Goal: Information Seeking & Learning: Learn about a topic

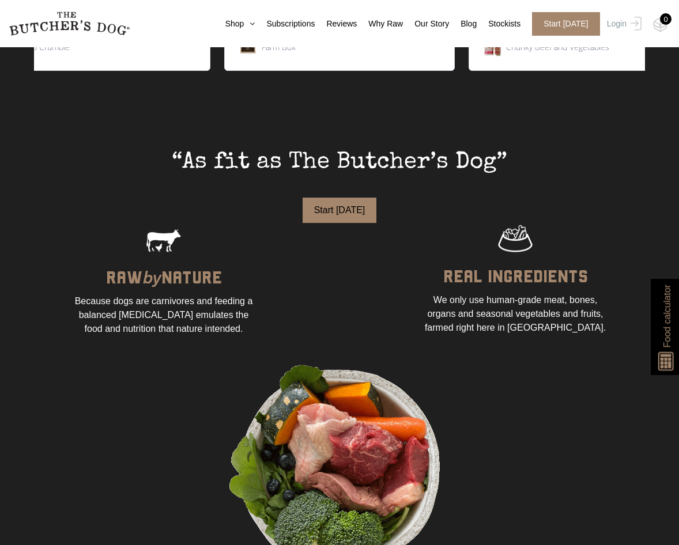
scroll to position [759, 0]
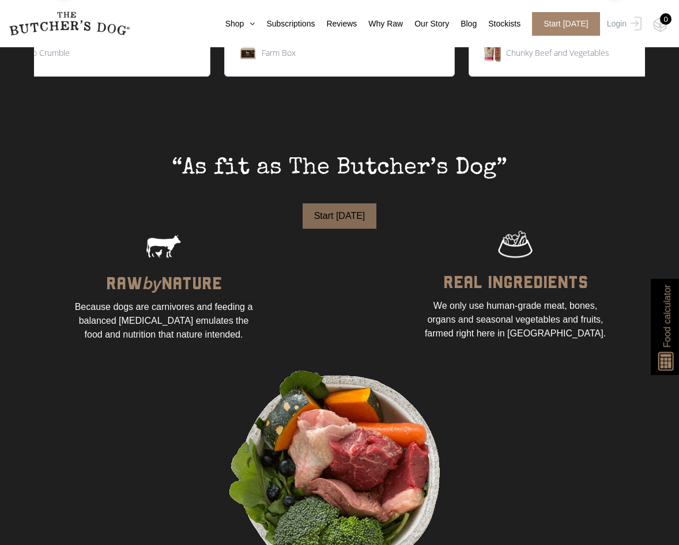
click at [313, 211] on button "Start Today" at bounding box center [339, 215] width 74 height 25
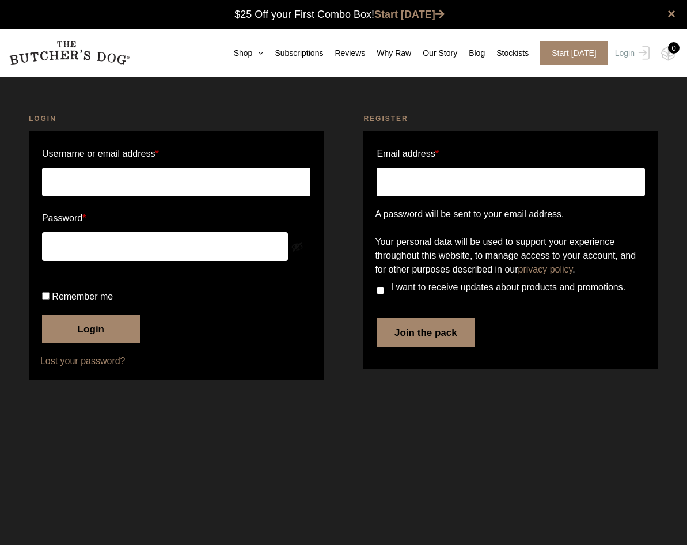
scroll to position [-1, 0]
click at [249, 54] on link "Shop" at bounding box center [242, 53] width 41 height 12
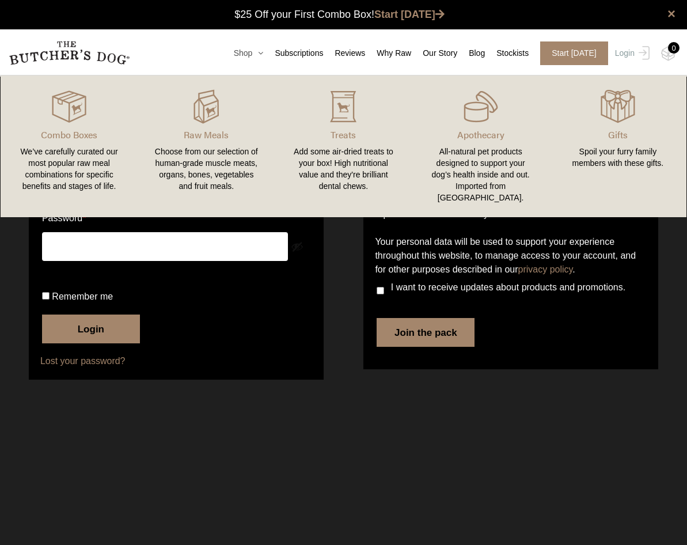
click at [256, 51] on icon at bounding box center [257, 53] width 11 height 8
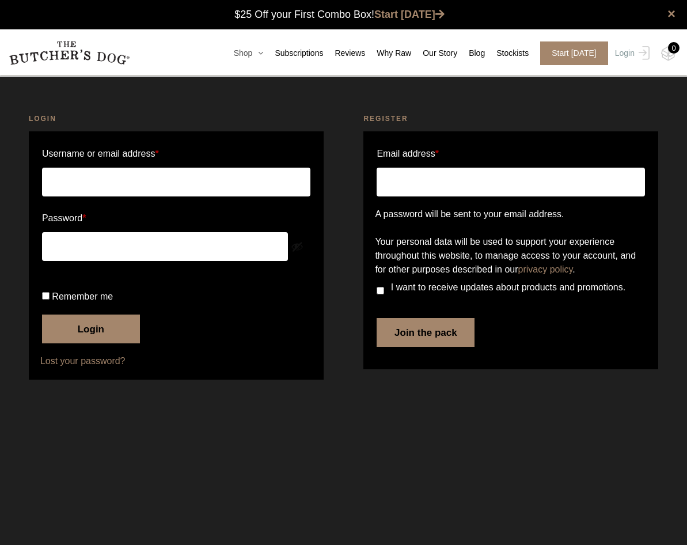
click at [256, 51] on icon at bounding box center [257, 53] width 11 height 8
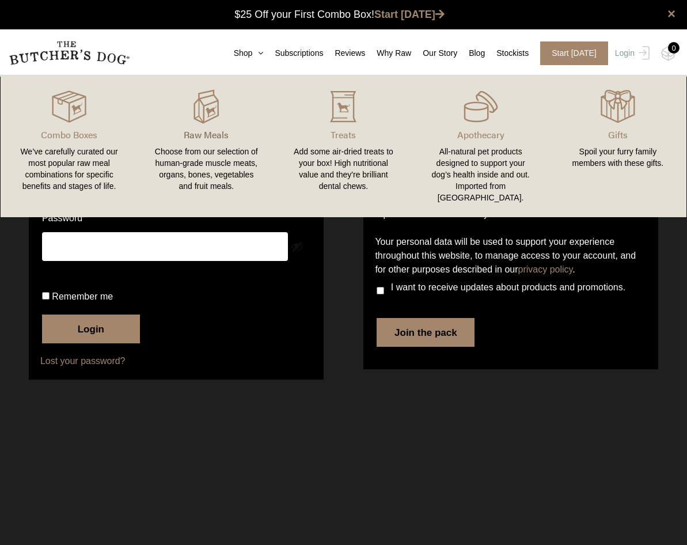
click at [210, 135] on p "Raw Meals" at bounding box center [206, 135] width 109 height 14
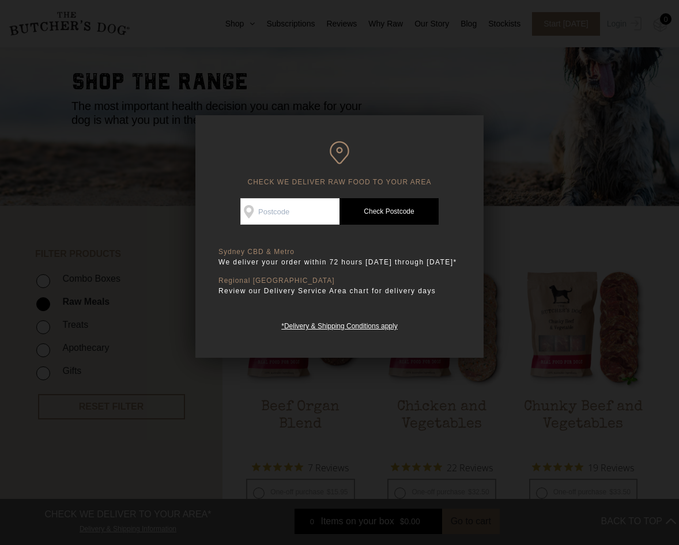
scroll to position [105, 0]
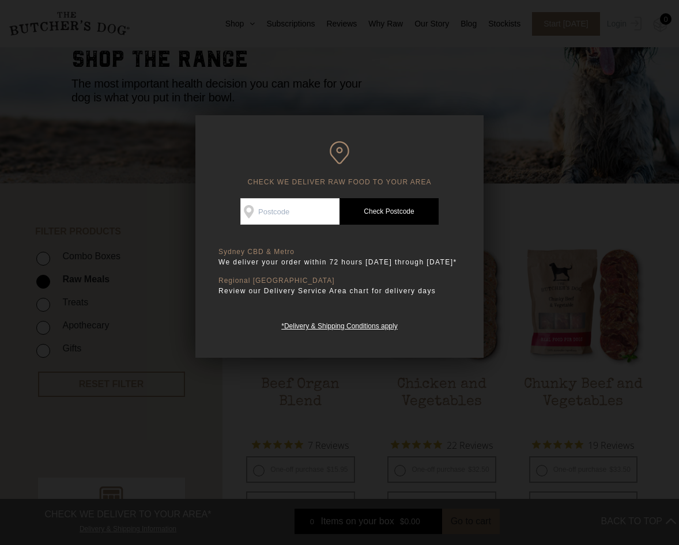
click at [520, 158] on div at bounding box center [339, 272] width 679 height 545
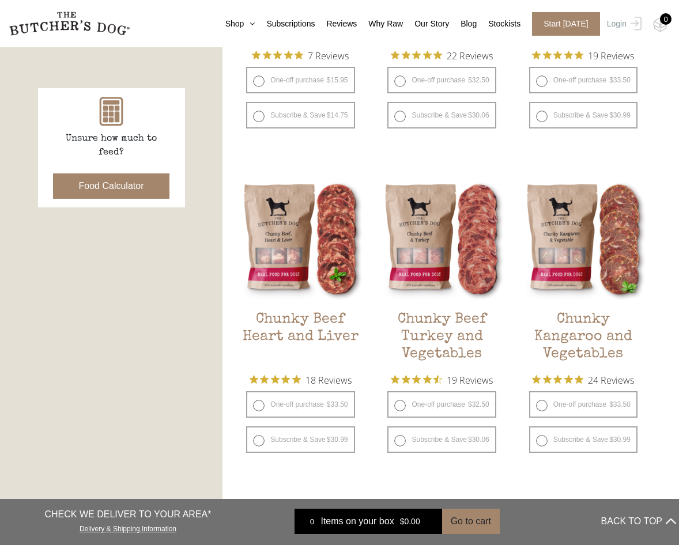
scroll to position [507, 0]
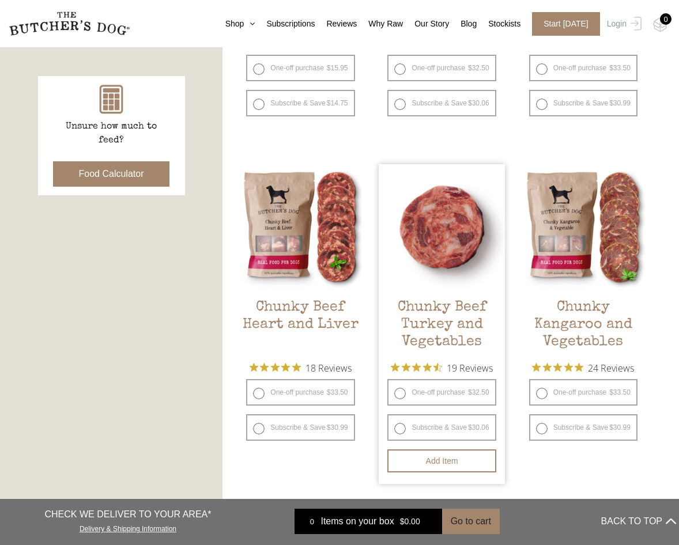
click at [456, 317] on h2 "Chunky Beef Turkey and Vegetables" at bounding box center [442, 326] width 126 height 54
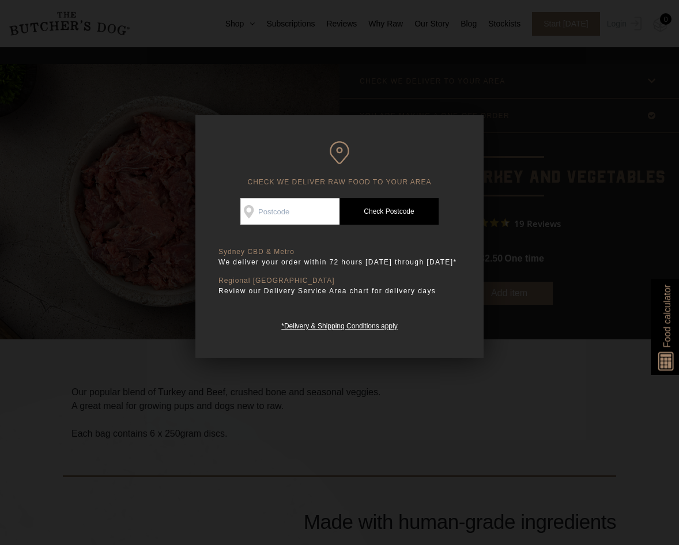
scroll to position [16, 0]
click at [441, 413] on div at bounding box center [339, 272] width 679 height 545
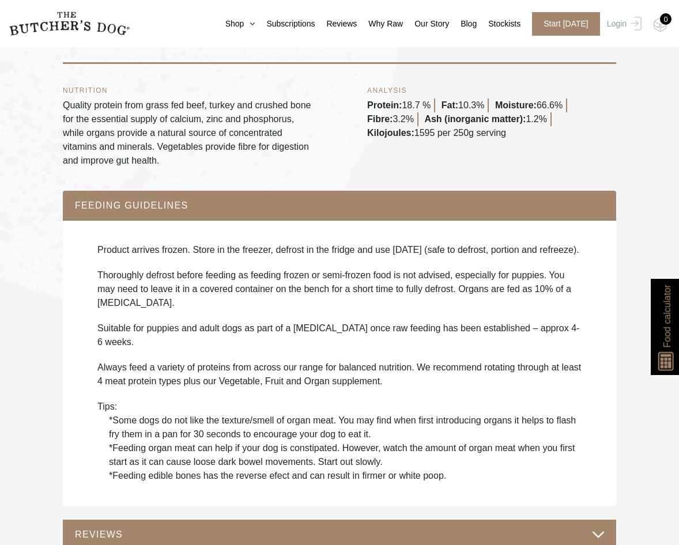
scroll to position [672, 0]
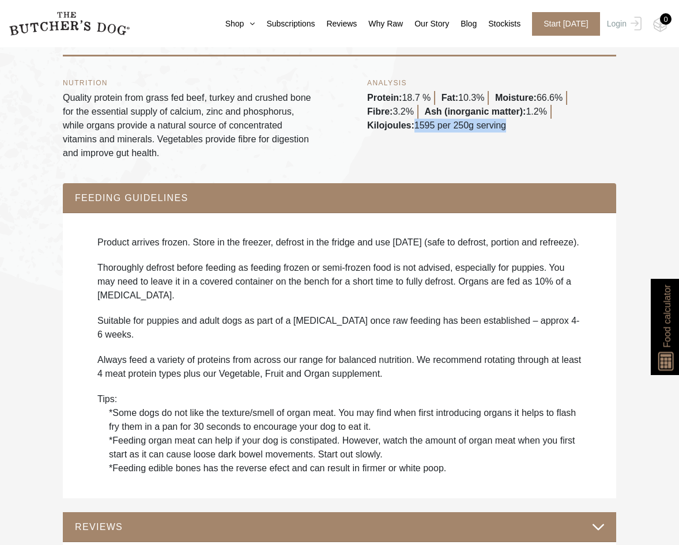
drag, startPoint x: 415, startPoint y: 125, endPoint x: 556, endPoint y: 120, distance: 141.3
click at [556, 120] on ul "Protein: 18.7 % Fat: 10.3% Moisture: 66.6% Fibre: 3.2% Ash (inorganic matter): …" at bounding box center [491, 111] width 249 height 41
click at [516, 158] on div "ANALYSIS Protein: 18.7 % Fat: 10.3% Moisture: 66.6% Fibre: 3.2% Ash (inorganic …" at bounding box center [491, 120] width 249 height 81
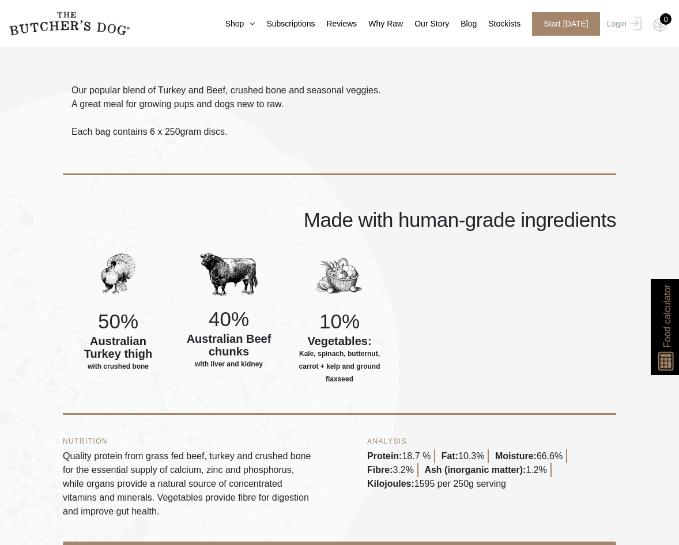
scroll to position [315, 0]
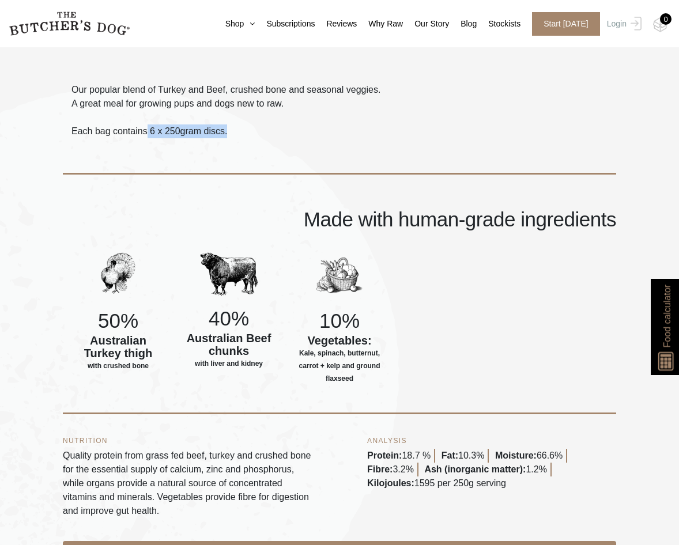
drag, startPoint x: 149, startPoint y: 130, endPoint x: 275, endPoint y: 140, distance: 127.1
click at [275, 140] on div "Made with human-grade ingredients" at bounding box center [339, 189] width 553 height 103
drag, startPoint x: 150, startPoint y: 131, endPoint x: 243, endPoint y: 137, distance: 92.4
click at [243, 137] on p "Each bag contains 6 x 250gram discs." at bounding box center [225, 131] width 309 height 14
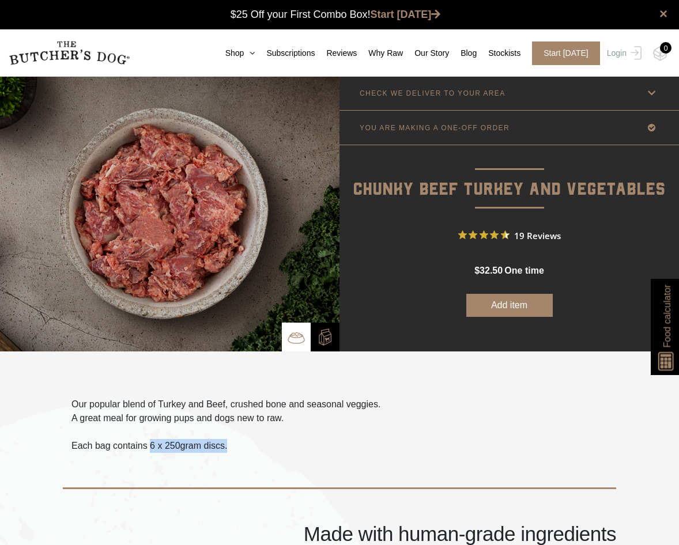
scroll to position [0, 0]
click at [519, 94] on link "CHECK WE DELIVER TO YOUR AREA" at bounding box center [508, 93] width 339 height 34
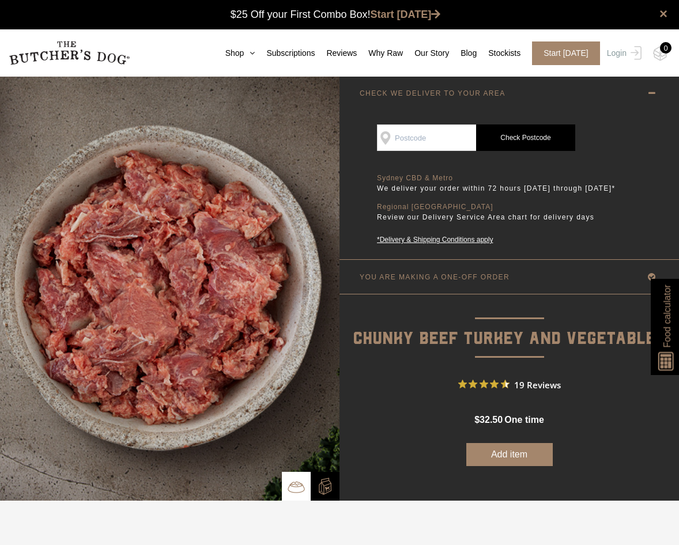
click at [519, 94] on link "CHECK WE DELIVER TO YOUR AREA" at bounding box center [508, 93] width 339 height 34
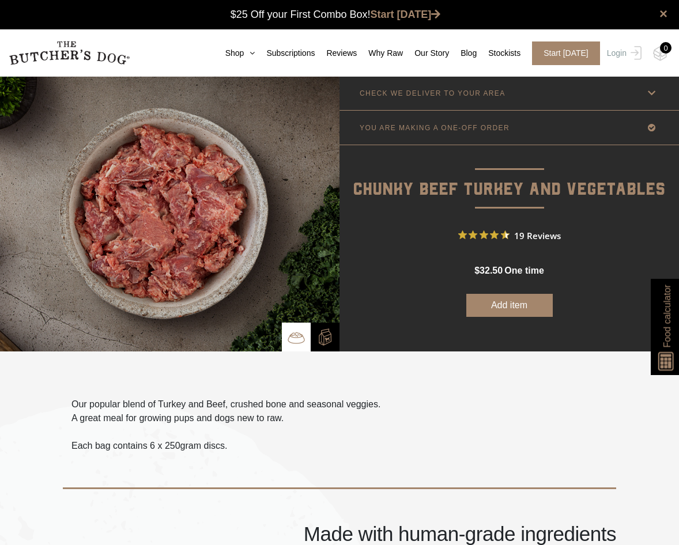
click at [507, 85] on link "CHECK WE DELIVER TO YOUR AREA" at bounding box center [508, 93] width 339 height 34
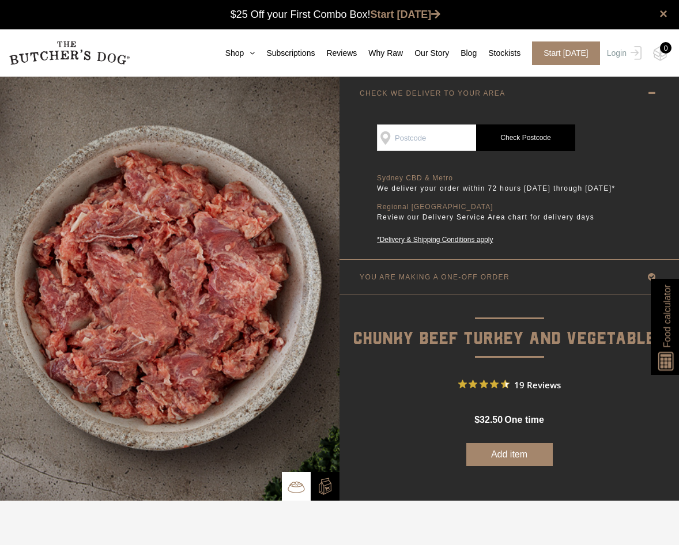
click at [507, 85] on link "CHECK WE DELIVER TO YOUR AREA" at bounding box center [508, 93] width 339 height 34
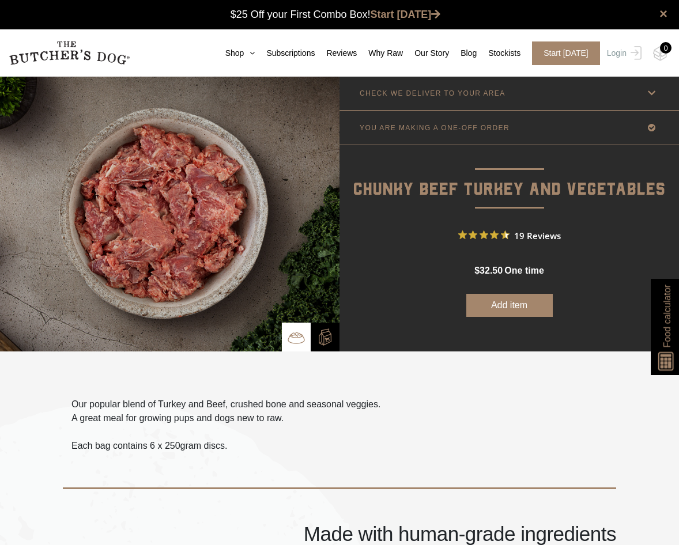
click at [514, 122] on link "YOU ARE MAKING A ONE-OFF ORDER" at bounding box center [508, 128] width 339 height 34
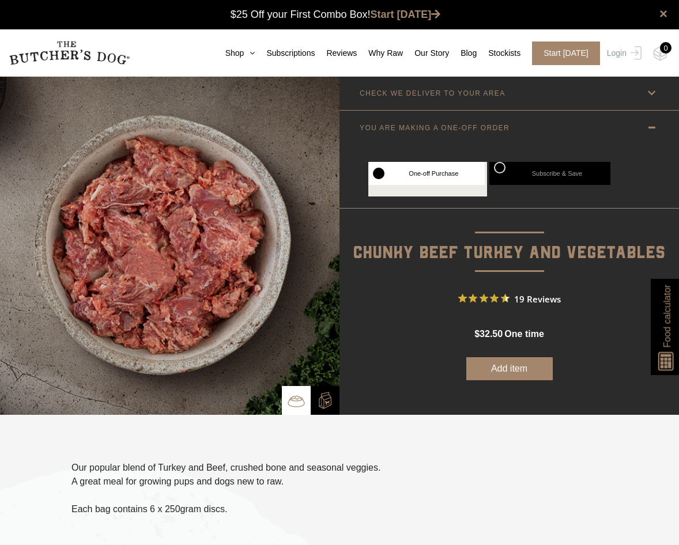
click at [509, 126] on link "YOU ARE MAKING A ONE-OFF ORDER" at bounding box center [508, 128] width 339 height 34
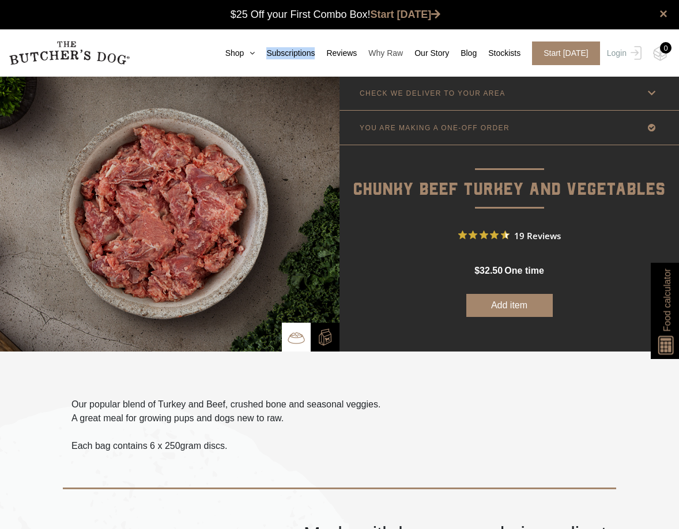
click at [393, 52] on link "Why Raw" at bounding box center [380, 53] width 46 height 12
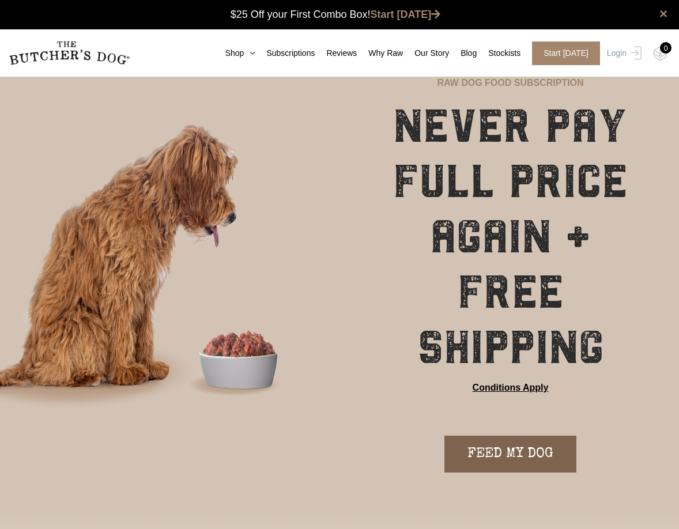
click at [501, 458] on link "FEED MY DOG" at bounding box center [510, 454] width 132 height 37
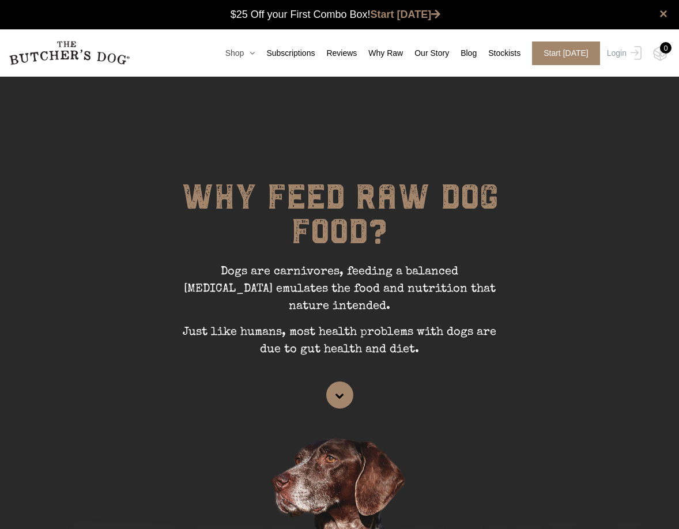
click at [240, 53] on link "Shop" at bounding box center [234, 53] width 41 height 12
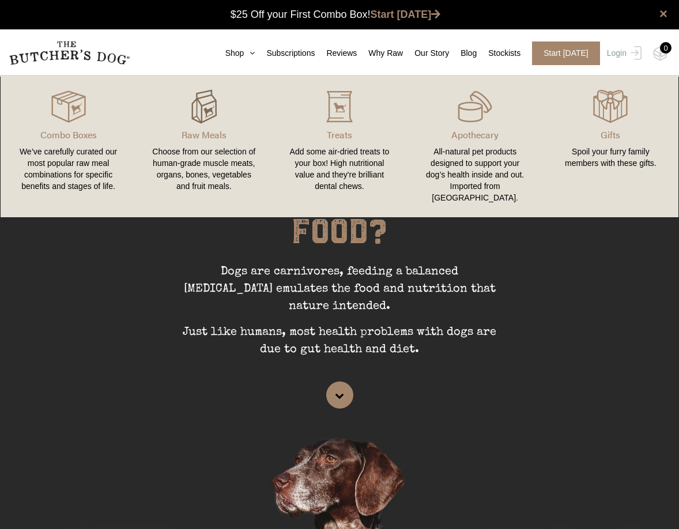
click at [220, 114] on img at bounding box center [204, 106] width 35 height 35
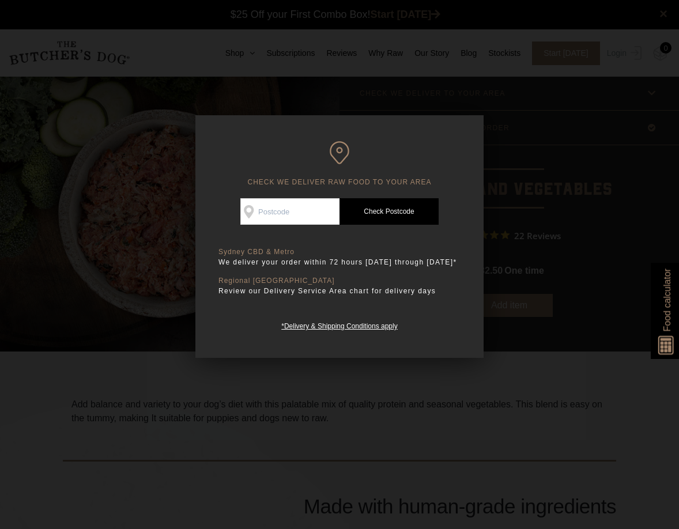
click at [545, 184] on div at bounding box center [339, 264] width 679 height 529
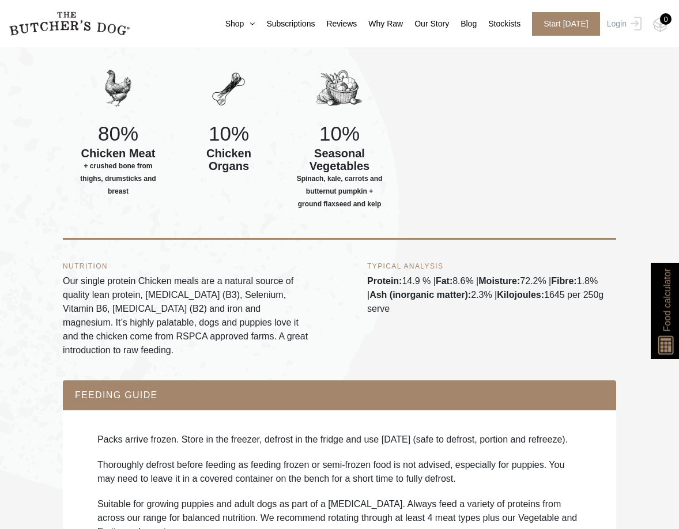
scroll to position [500, 0]
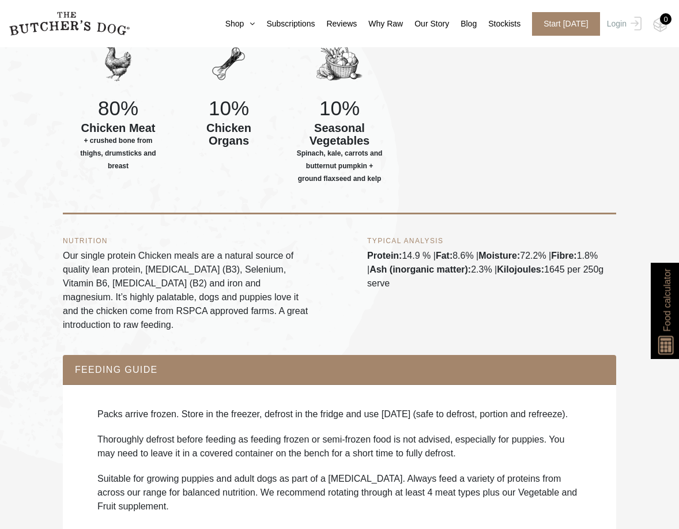
drag, startPoint x: 556, startPoint y: 268, endPoint x: 609, endPoint y: 288, distance: 56.5
click at [609, 288] on div "TYPICAL ANALYSIS Protein: 14.9 % | Fat: 8.6% | Moisture: 72.2% | Fibre: 1.8% | …" at bounding box center [491, 284] width 249 height 94
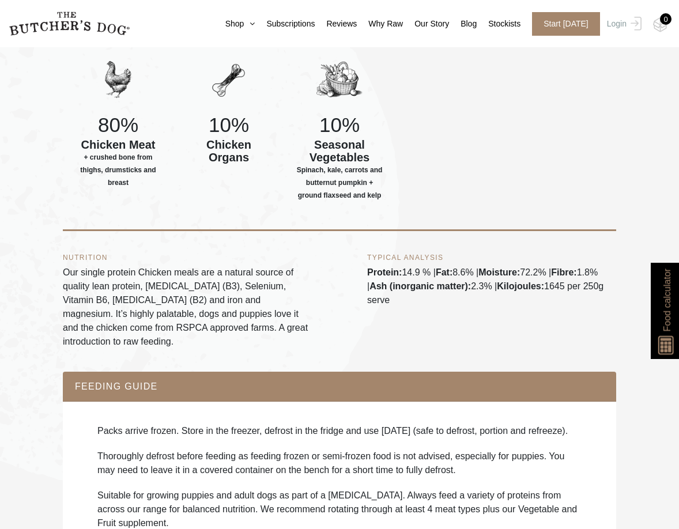
scroll to position [476, 0]
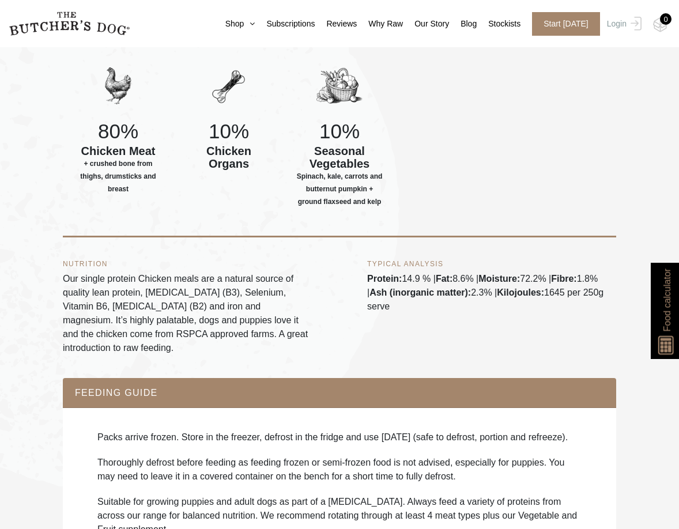
click at [198, 248] on div "NUTRITION Our single protein Chicken meals are a natural source of quality lean…" at bounding box center [339, 307] width 553 height 141
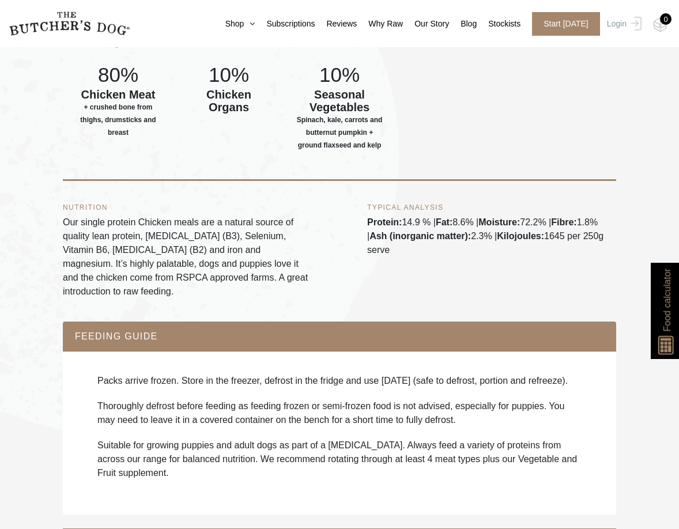
scroll to position [534, 0]
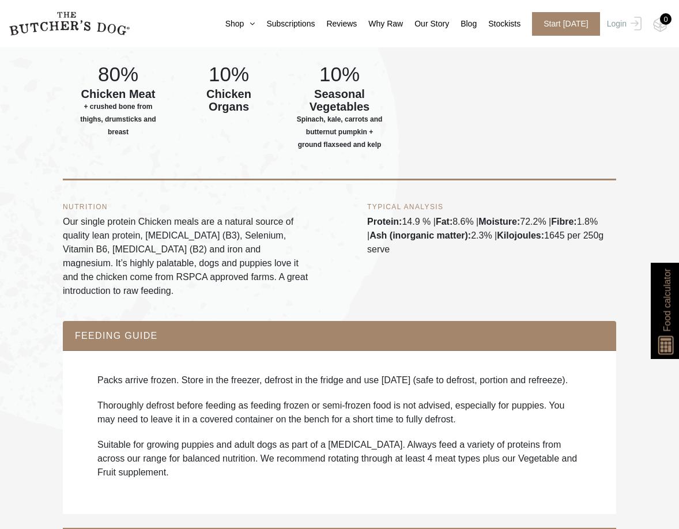
click at [564, 232] on div "TYPICAL ANALYSIS Protein: 14.9 % | Fat: 8.6% | Moisture: 72.2% | Fibre: 1.8% | …" at bounding box center [491, 250] width 249 height 94
copy div "1645"
click at [339, 209] on div "NUTRITION Our single protein Chicken meals are a natural source of quality lean…" at bounding box center [339, 250] width 553 height 141
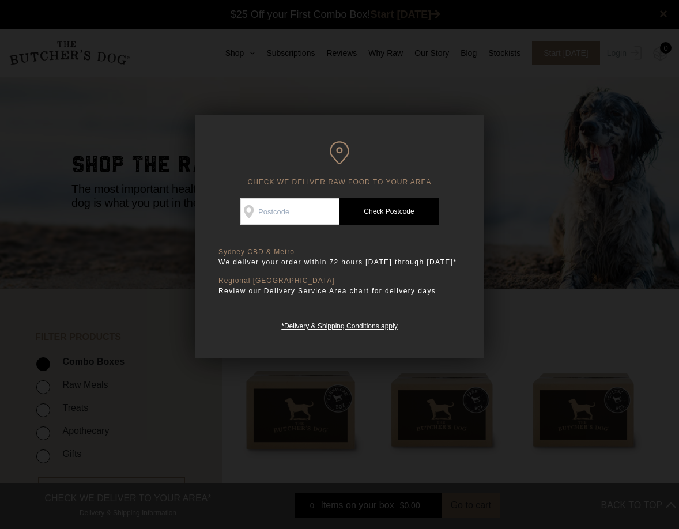
click at [521, 69] on div at bounding box center [339, 264] width 679 height 529
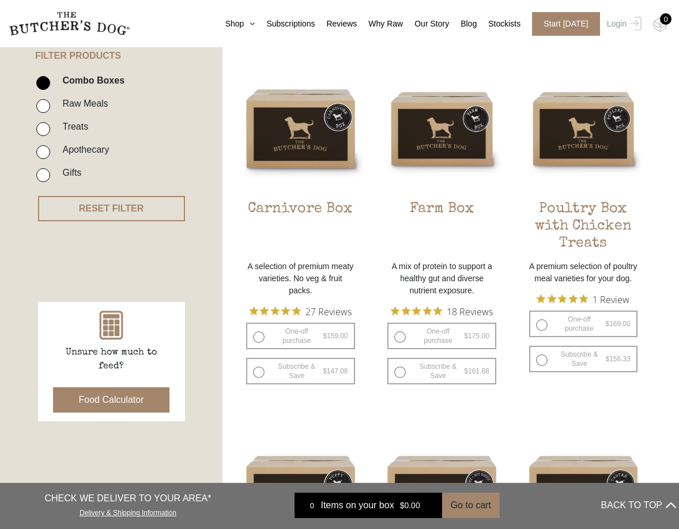
scroll to position [300, 0]
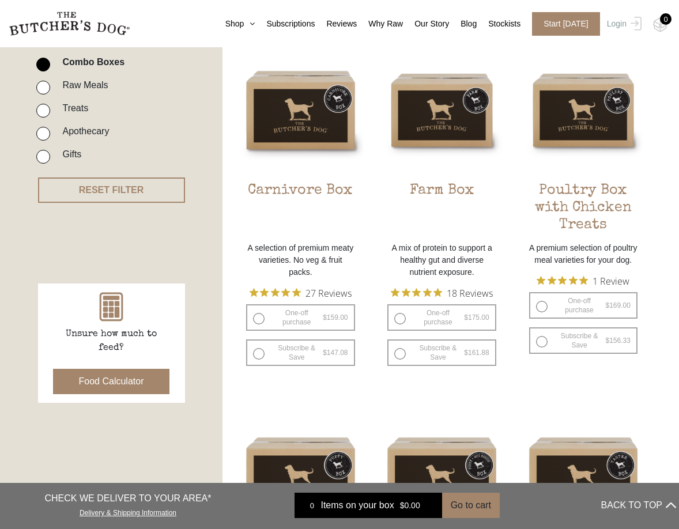
click at [130, 392] on button "Food Calculator" at bounding box center [111, 381] width 117 height 25
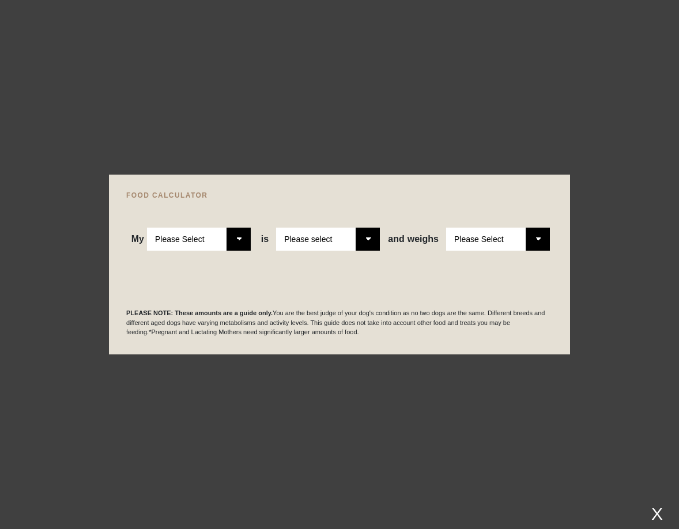
select select "adult"
select select "0"
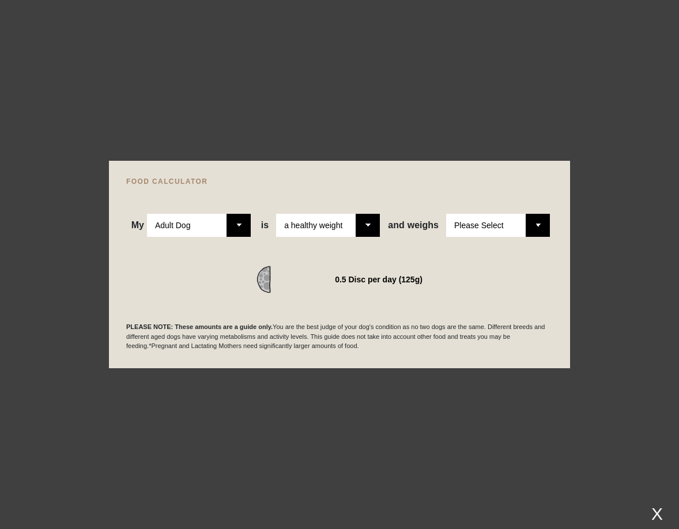
select select "30"
click at [395, 351] on div "FOOD CALCULATOR My Please Select Adult Dog Puppy is Please Select 2-4 months ol…" at bounding box center [339, 264] width 461 height 207
click at [407, 391] on div at bounding box center [339, 264] width 679 height 529
click at [658, 512] on div "X" at bounding box center [656, 513] width 21 height 19
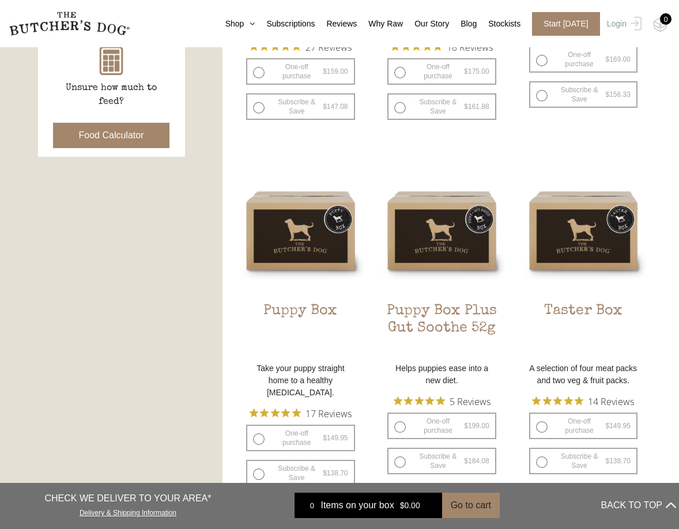
scroll to position [586, 0]
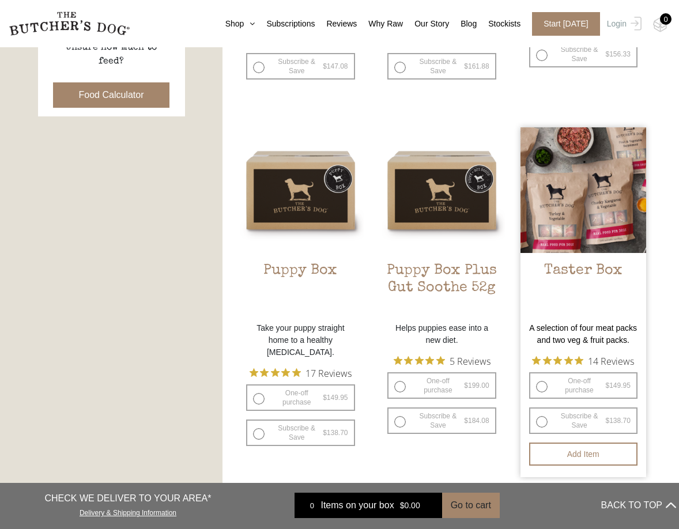
click at [557, 213] on img at bounding box center [583, 190] width 126 height 126
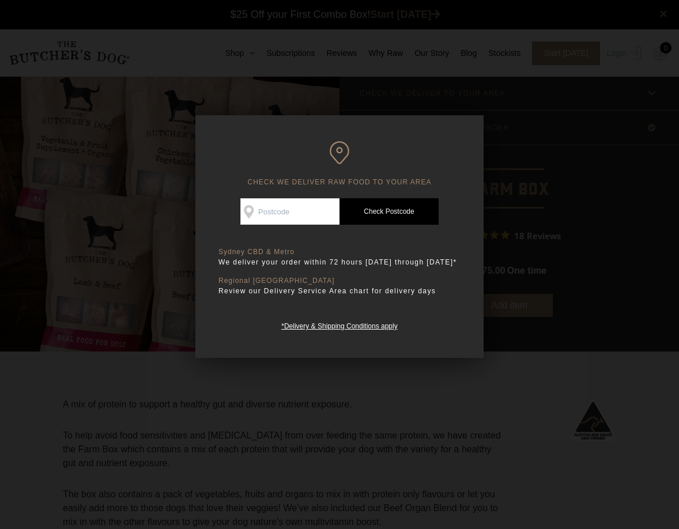
click at [532, 147] on div at bounding box center [339, 264] width 679 height 529
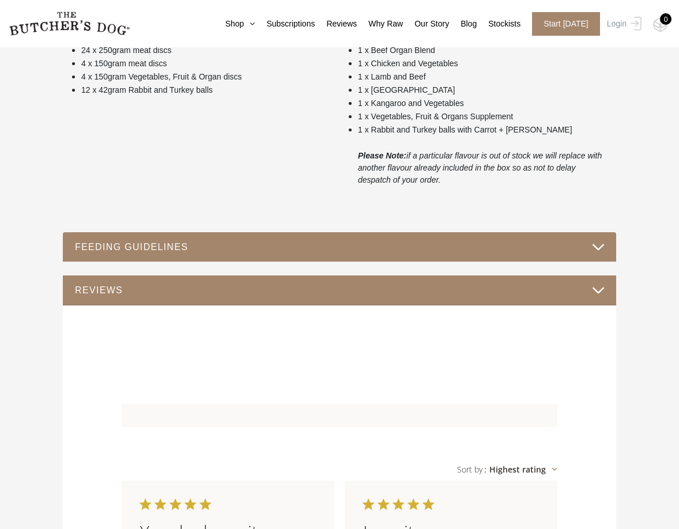
scroll to position [568, 0]
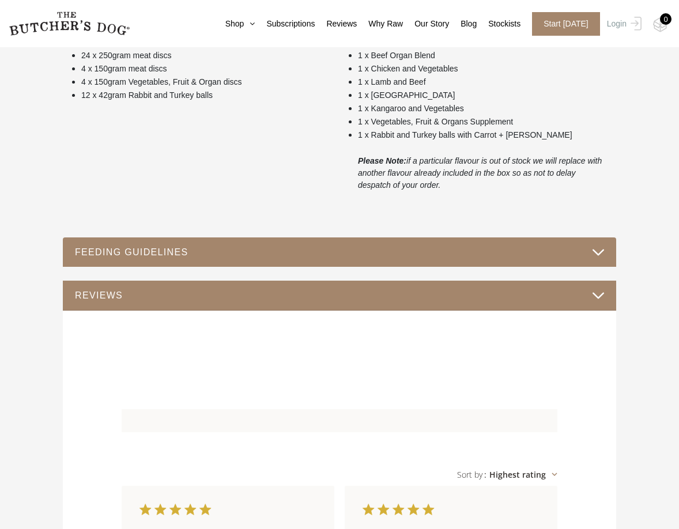
click at [130, 259] on button "FEEDING GUIDELINES" at bounding box center [339, 252] width 530 height 16
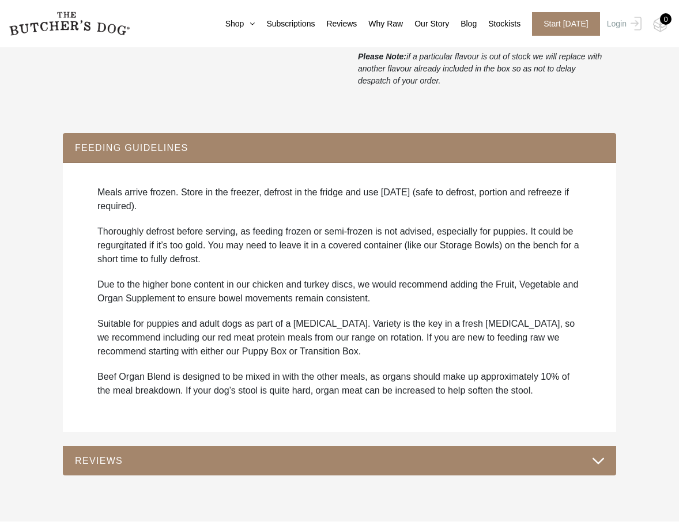
scroll to position [681, 0]
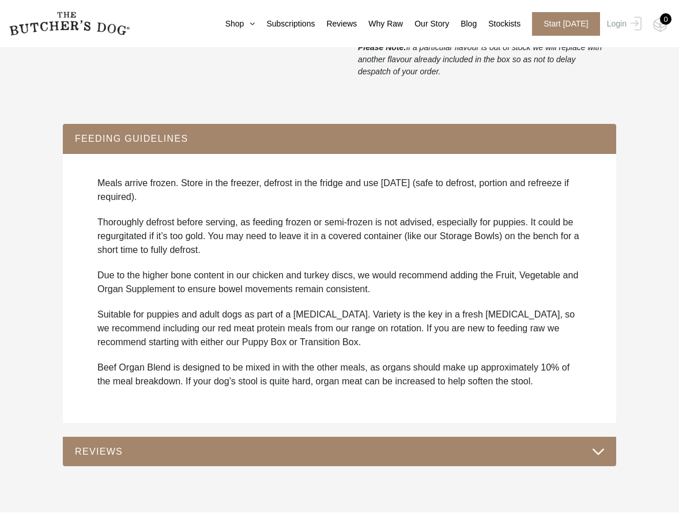
click at [148, 137] on button "FEEDING GUIDELINES" at bounding box center [339, 139] width 530 height 16
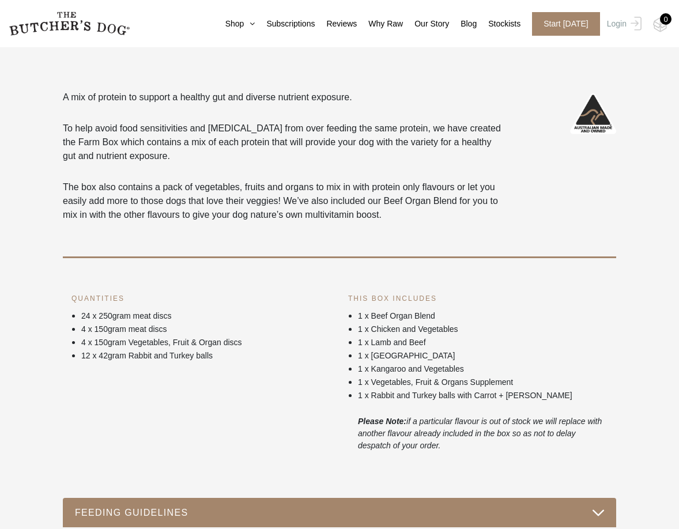
scroll to position [313, 0]
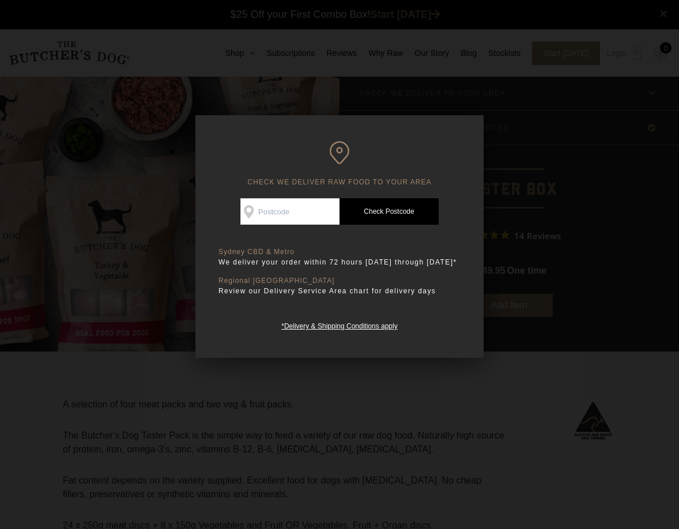
click at [515, 122] on div at bounding box center [339, 264] width 679 height 529
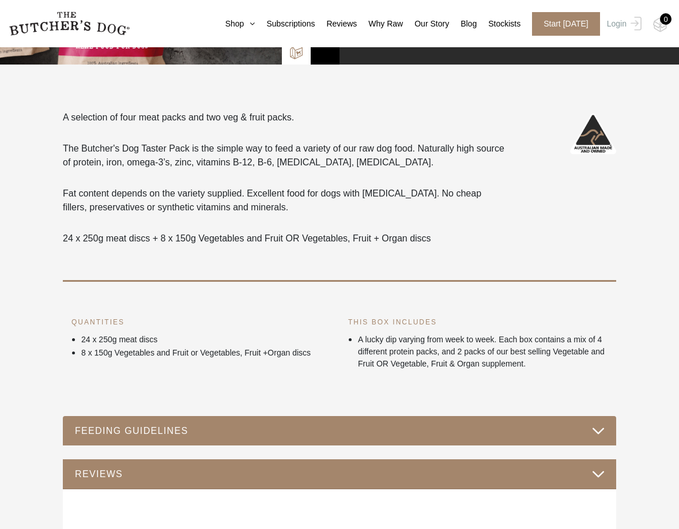
scroll to position [280, 0]
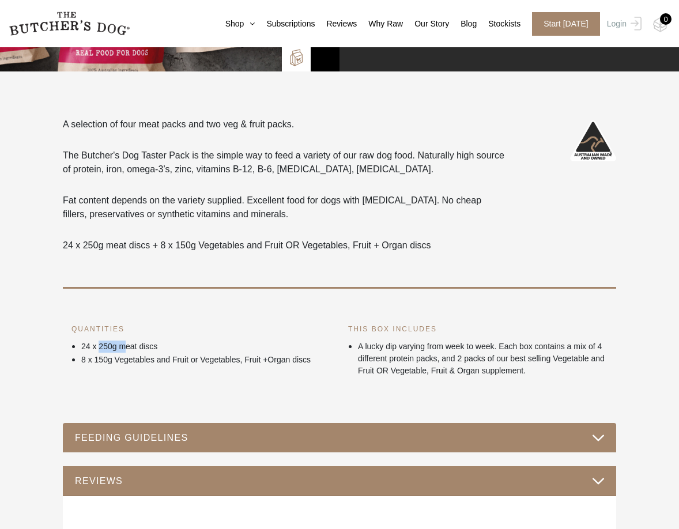
drag, startPoint x: 101, startPoint y: 347, endPoint x: 126, endPoint y: 345, distance: 25.5
click at [126, 345] on p "24 x 250g meat discs" at bounding box center [205, 347] width 249 height 12
drag, startPoint x: 100, startPoint y: 346, endPoint x: 121, endPoint y: 346, distance: 21.3
click at [121, 346] on p "24 x 250g meat discs" at bounding box center [205, 347] width 249 height 12
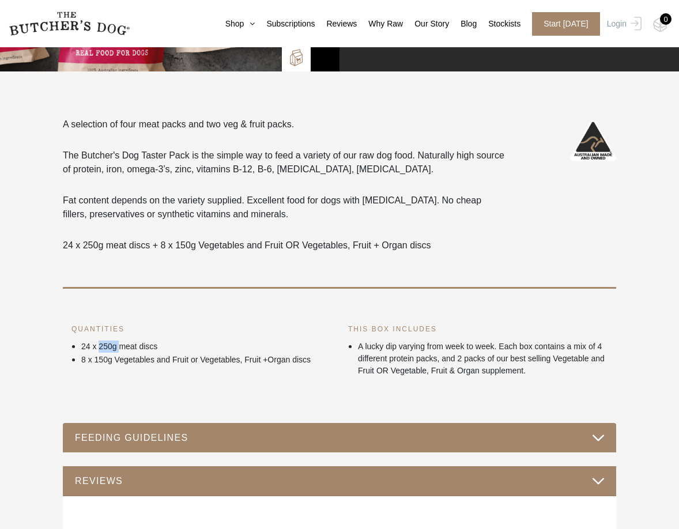
click at [121, 346] on p "24 x 250g meat discs" at bounding box center [205, 347] width 249 height 12
drag, startPoint x: 101, startPoint y: 349, endPoint x: 120, endPoint y: 349, distance: 19.0
click at [120, 349] on p "24 x 250g meat discs" at bounding box center [205, 347] width 249 height 12
drag, startPoint x: 97, startPoint y: 360, endPoint x: 117, endPoint y: 360, distance: 19.6
click at [117, 360] on p "8 x 150g Vegetables and Fruit or Vegetables, Fruit +Organ discs" at bounding box center [205, 360] width 249 height 12
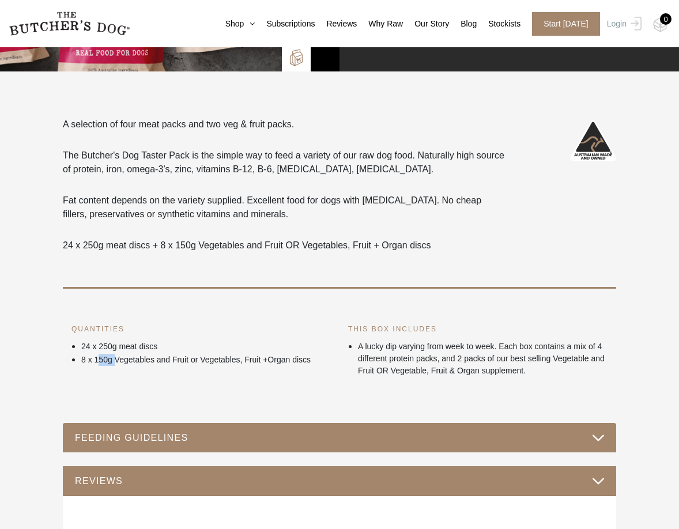
click at [117, 360] on p "8 x 150g Vegetables and Fruit or Vegetables, Fruit +Organ discs" at bounding box center [205, 360] width 249 height 12
drag, startPoint x: 334, startPoint y: 360, endPoint x: 152, endPoint y: 351, distance: 182.3
click at [152, 351] on div "QUANTITIES 24 x 250g meat discs 8 x 150g Vegetables and Fruit or Vegetables, Fr…" at bounding box center [201, 350] width 277 height 54
click at [152, 351] on p "24 x 250g meat discs" at bounding box center [205, 347] width 249 height 12
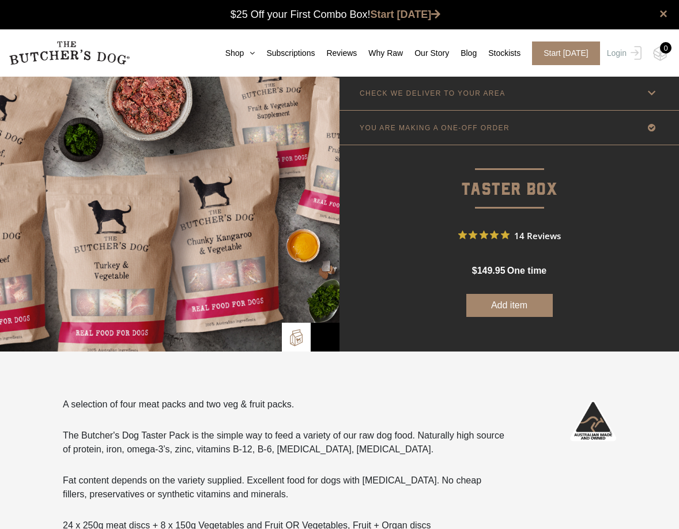
scroll to position [0, 0]
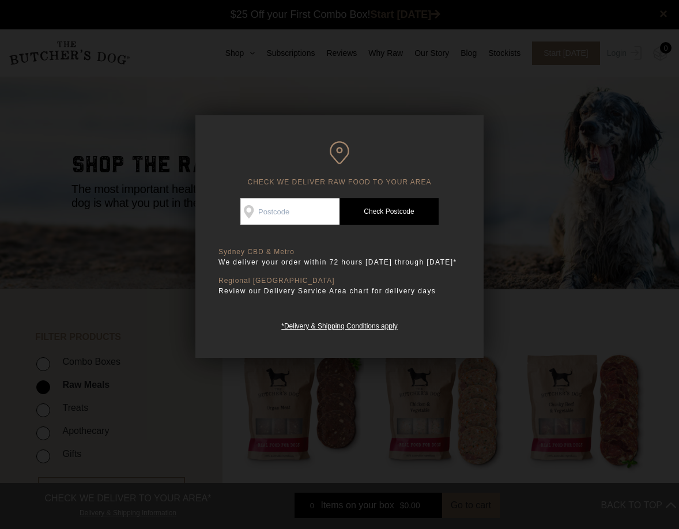
click at [471, 120] on div "CHECK WE DELIVER RAW FOOD TO YOUR AREA Good news! We deliver to your area Check…" at bounding box center [339, 236] width 288 height 243
click at [522, 168] on div at bounding box center [339, 264] width 679 height 529
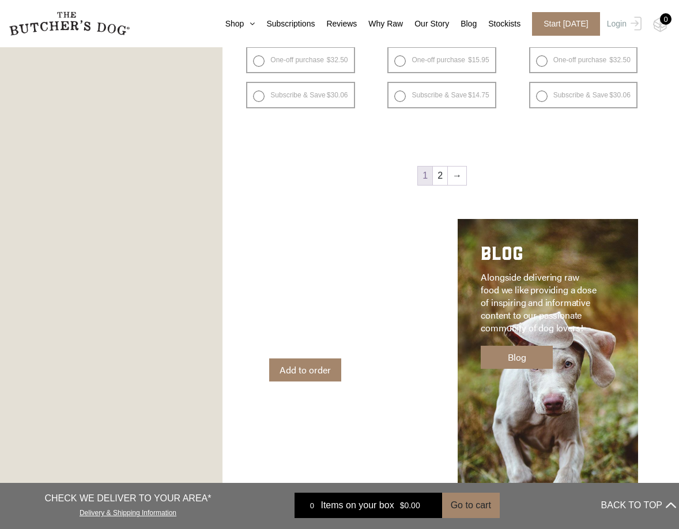
scroll to position [1479, 0]
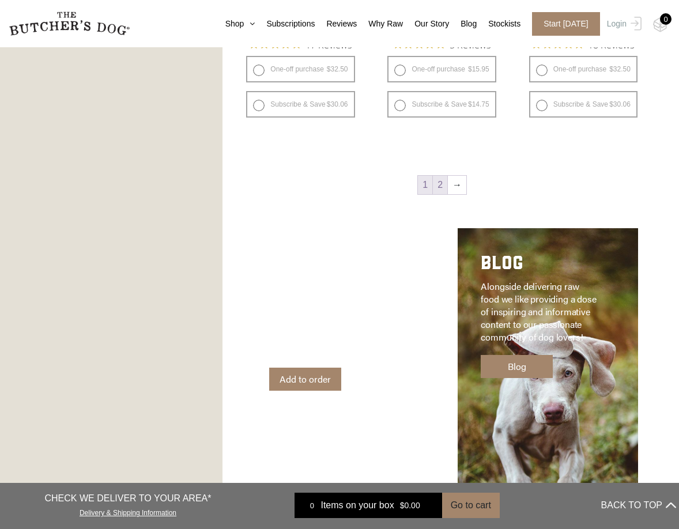
click at [441, 191] on link "2" at bounding box center [440, 185] width 14 height 18
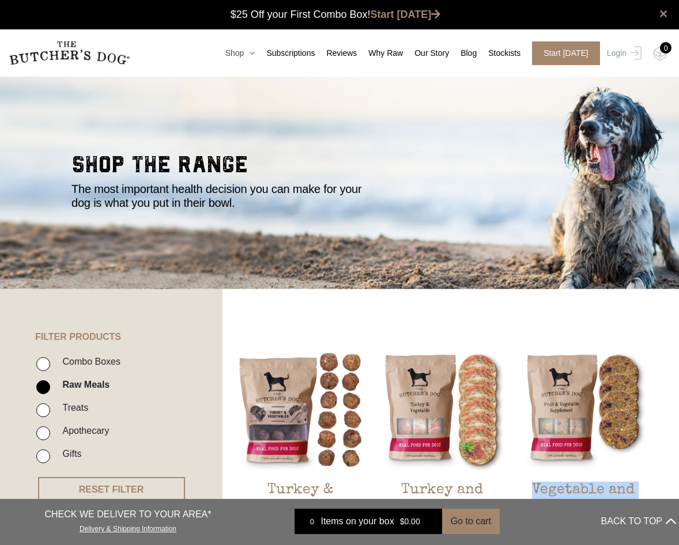
click at [239, 55] on link "Shop" at bounding box center [234, 53] width 41 height 12
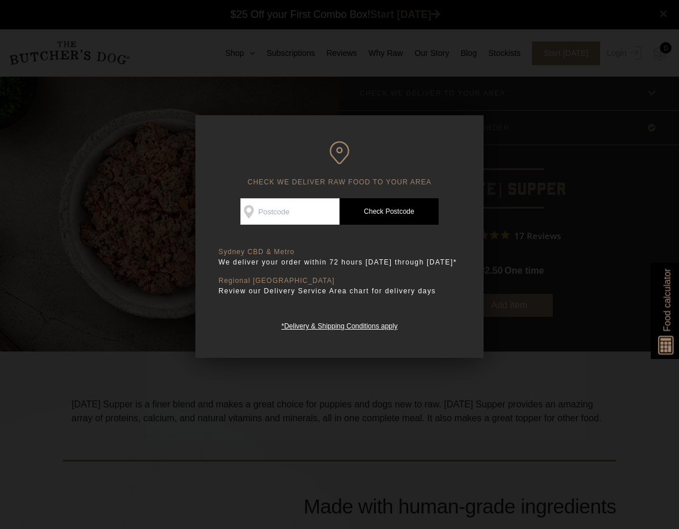
click at [527, 91] on div at bounding box center [339, 264] width 679 height 529
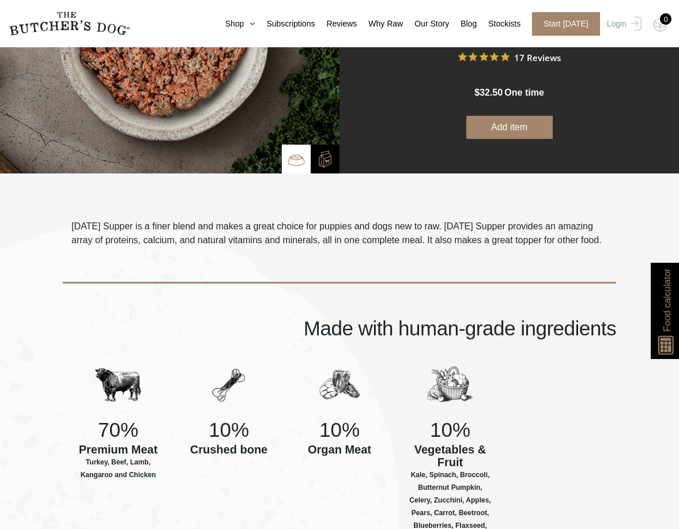
scroll to position [186, 0]
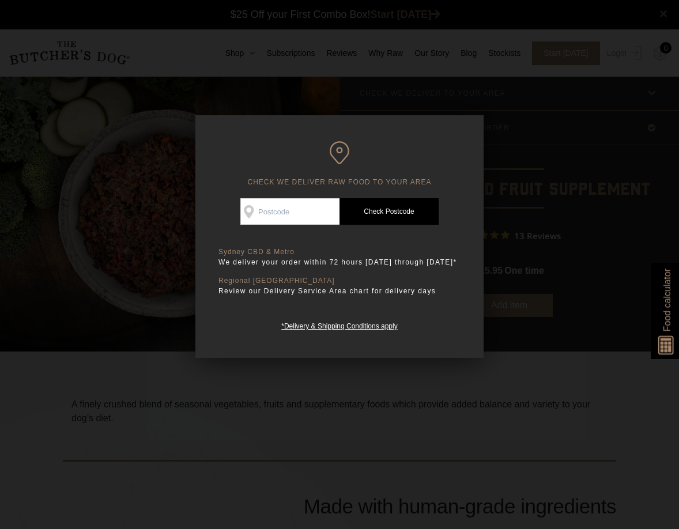
click at [542, 229] on div at bounding box center [339, 264] width 679 height 529
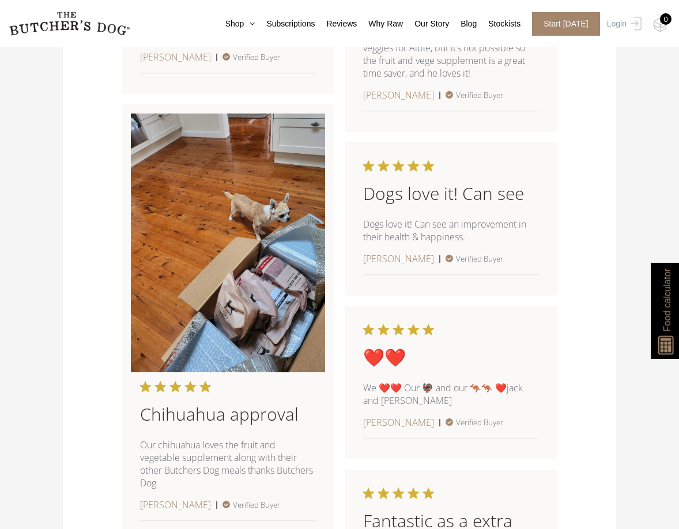
scroll to position [1660, 0]
